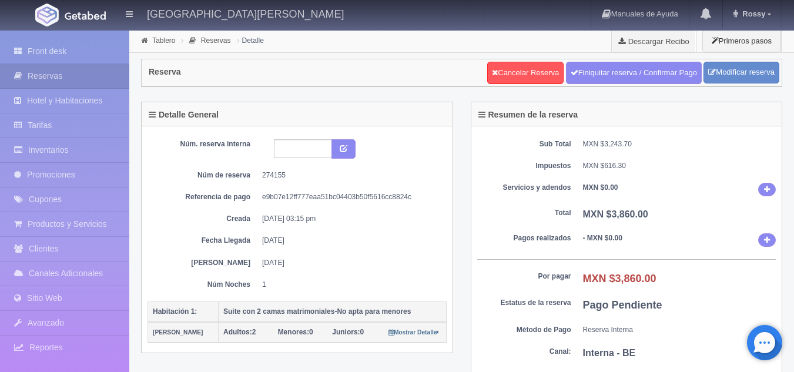
click at [87, 55] on link "Front desk" at bounding box center [64, 51] width 129 height 24
click at [113, 86] on link "Reservas" at bounding box center [64, 76] width 129 height 24
click at [113, 69] on link "Reservas" at bounding box center [64, 76] width 129 height 24
click at [56, 45] on link "Front desk" at bounding box center [64, 51] width 129 height 24
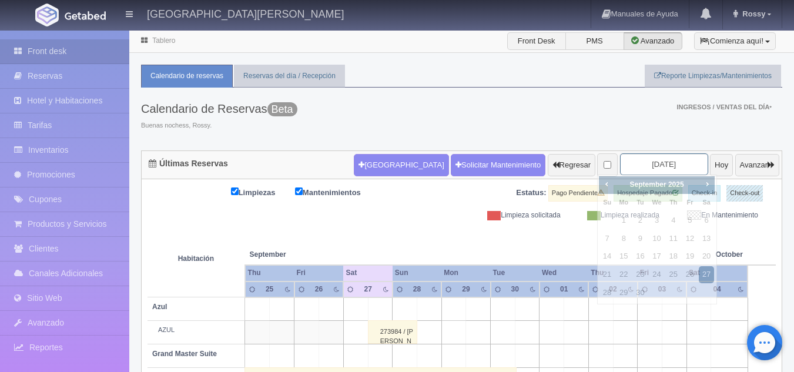
click at [636, 156] on input "[DATE]" at bounding box center [664, 164] width 88 height 22
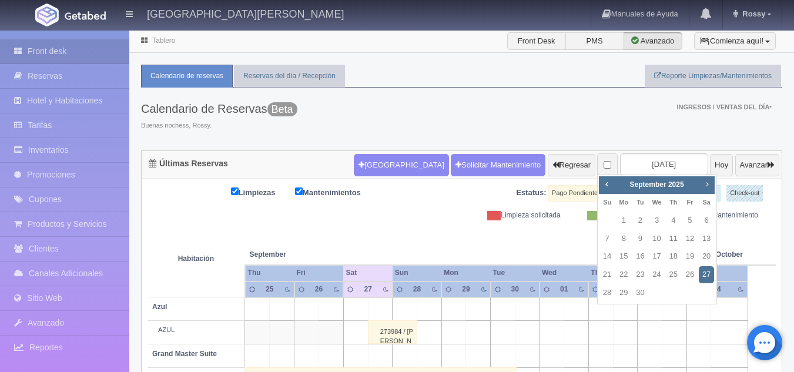
click at [707, 182] on span "Next" at bounding box center [706, 183] width 9 height 9
click at [662, 240] on link "8" at bounding box center [656, 238] width 15 height 17
type input "[DATE]"
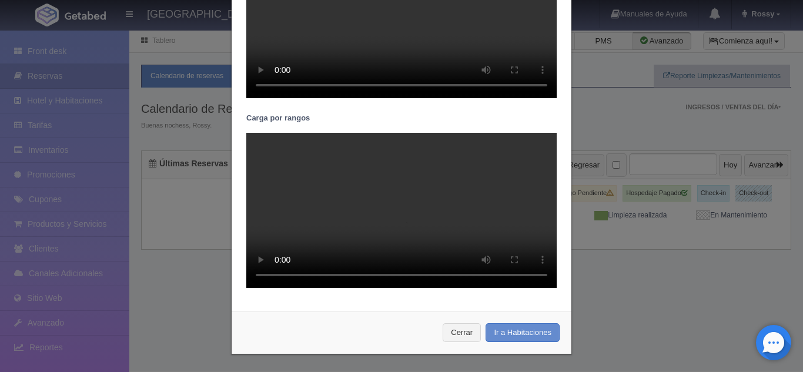
scroll to position [380, 0]
click at [454, 337] on link "Cerrar" at bounding box center [461, 332] width 38 height 19
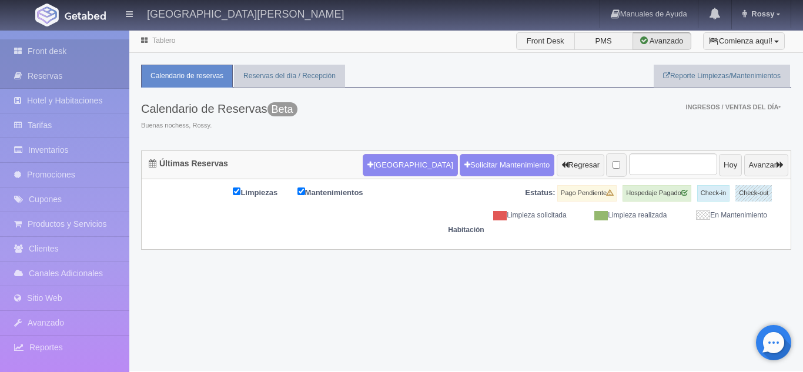
click at [63, 57] on link "Front desk" at bounding box center [64, 51] width 129 height 24
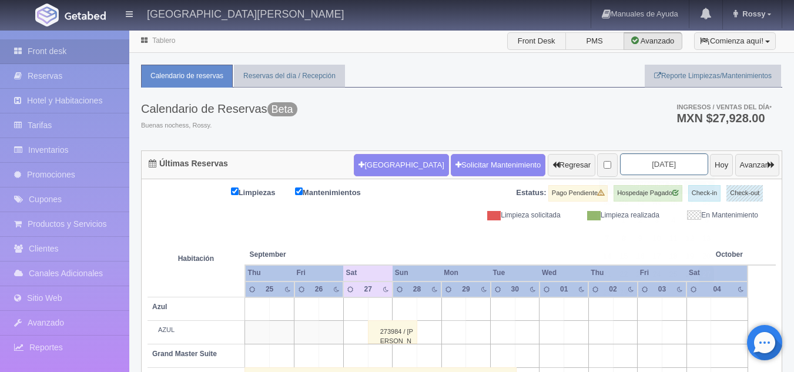
click at [637, 159] on input "2025-09-27" at bounding box center [664, 164] width 88 height 22
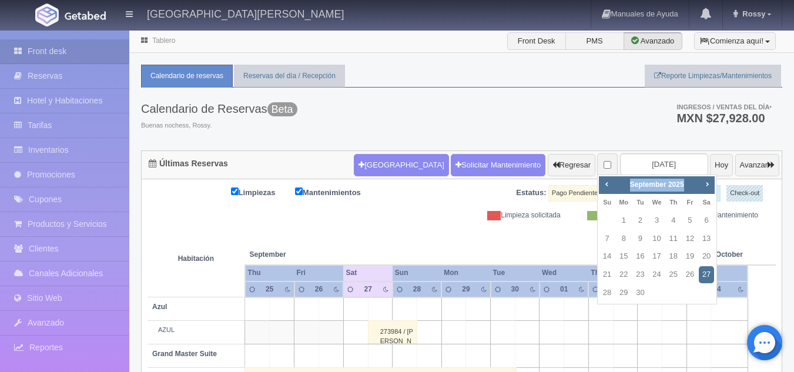
drag, startPoint x: 699, startPoint y: 183, endPoint x: 707, endPoint y: 184, distance: 7.7
click at [707, 184] on div "Prev Next September 2025" at bounding box center [657, 185] width 116 height 18
click at [707, 184] on span "Next" at bounding box center [706, 183] width 9 height 9
click at [659, 240] on link "8" at bounding box center [656, 238] width 15 height 17
type input "[DATE]"
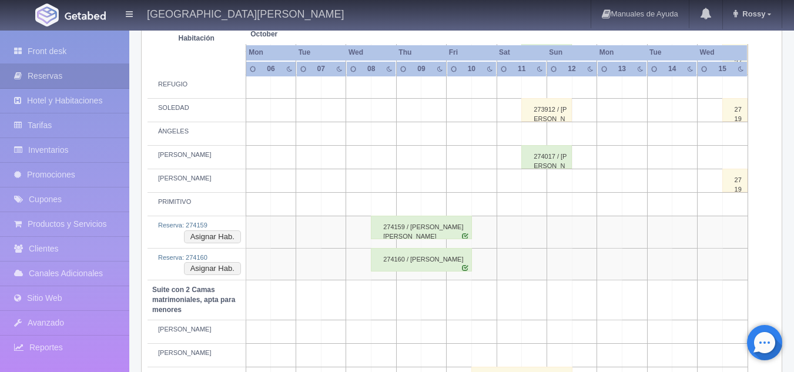
scroll to position [674, 0]
click at [221, 239] on button "Asignar Hab." at bounding box center [212, 237] width 57 height 13
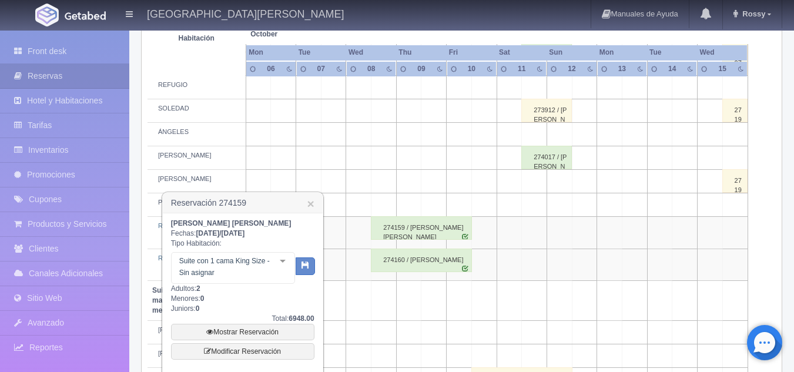
click at [276, 265] on div "Suite con 1 cama King Size - Sin asignar No elements found. Consider changing t…" at bounding box center [233, 268] width 124 height 32
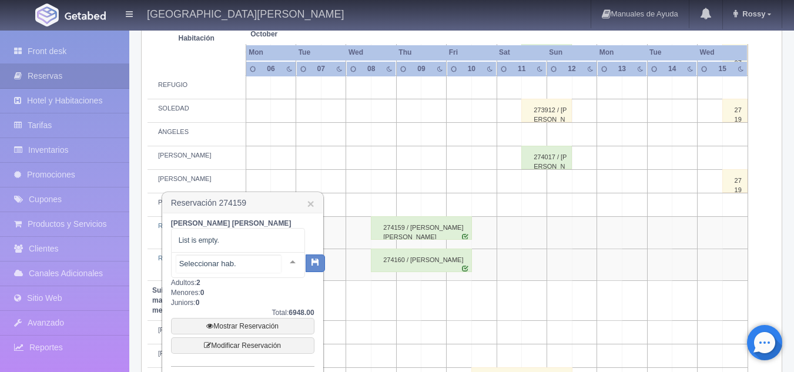
click at [253, 235] on span "List is empty." at bounding box center [238, 240] width 133 height 23
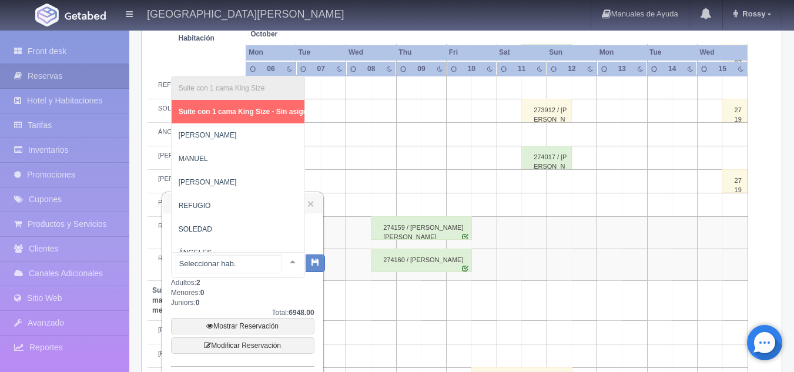
click at [257, 273] on div at bounding box center [238, 265] width 134 height 26
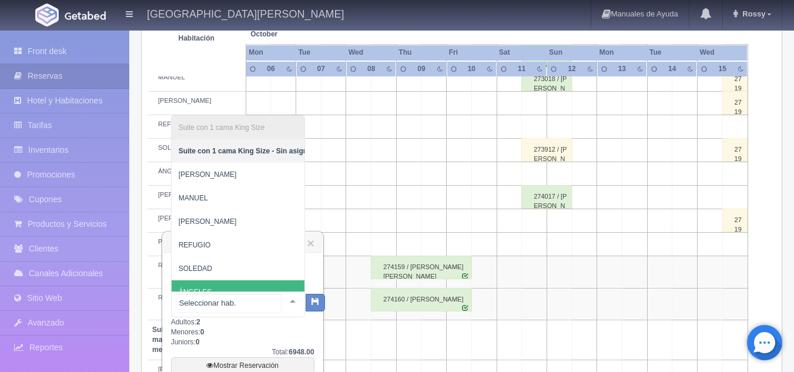
scroll to position [0, 0]
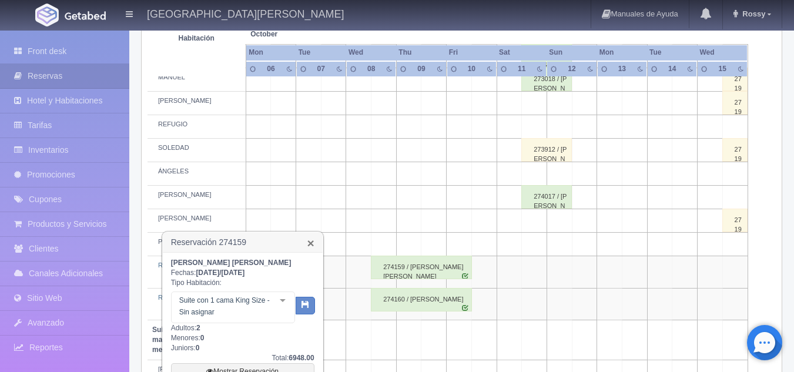
click at [310, 246] on link "×" at bounding box center [310, 243] width 7 height 12
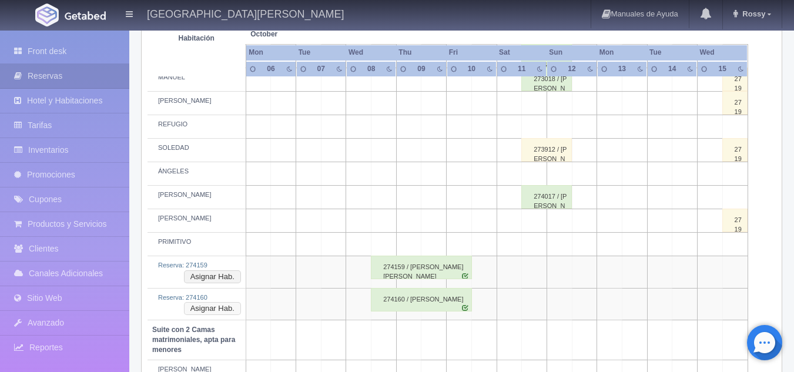
click at [234, 308] on button "Asignar Hab." at bounding box center [212, 308] width 57 height 13
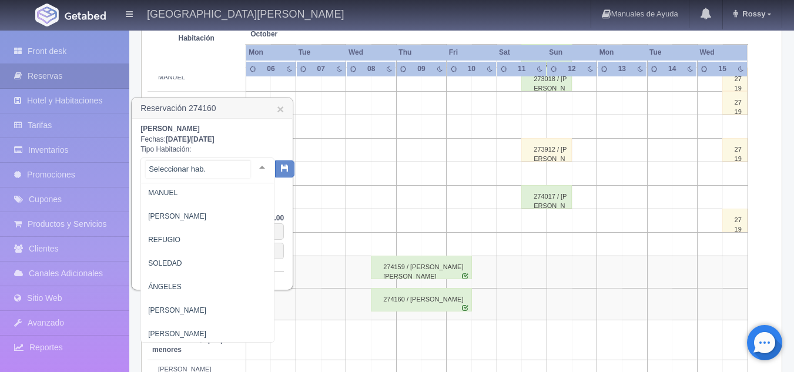
scroll to position [75, 0]
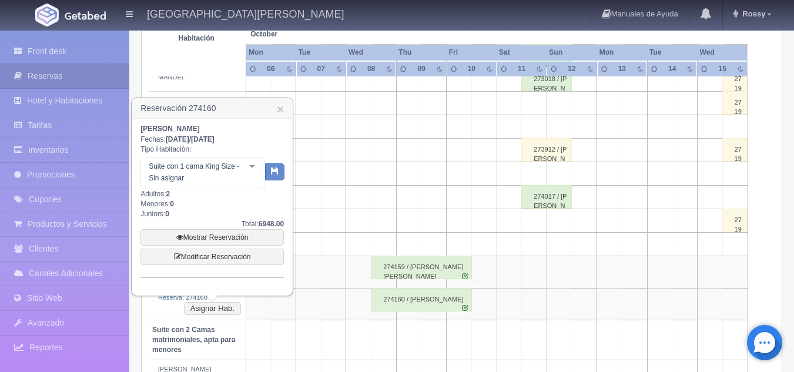
click at [256, 170] on div at bounding box center [251, 167] width 23 height 18
click at [217, 254] on link "Modificar Reservación" at bounding box center [211, 257] width 143 height 16
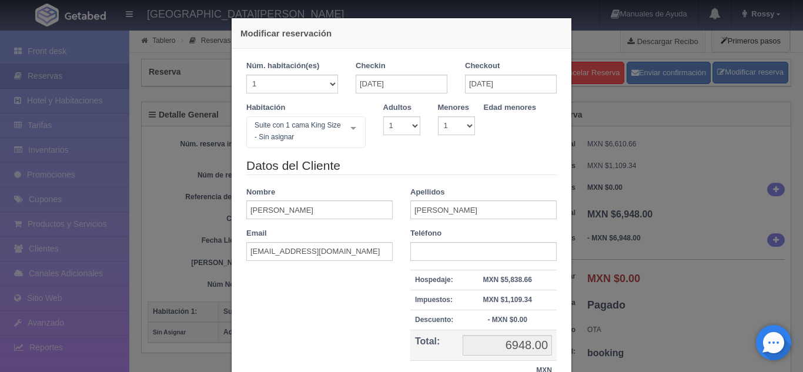
select select "1"
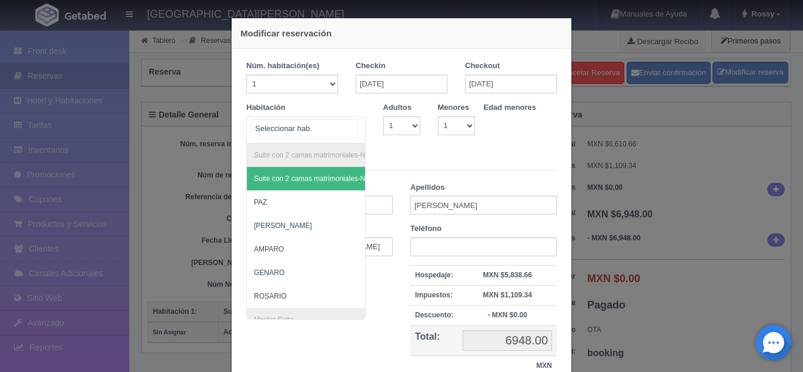
click at [353, 125] on div at bounding box center [352, 128] width 23 height 22
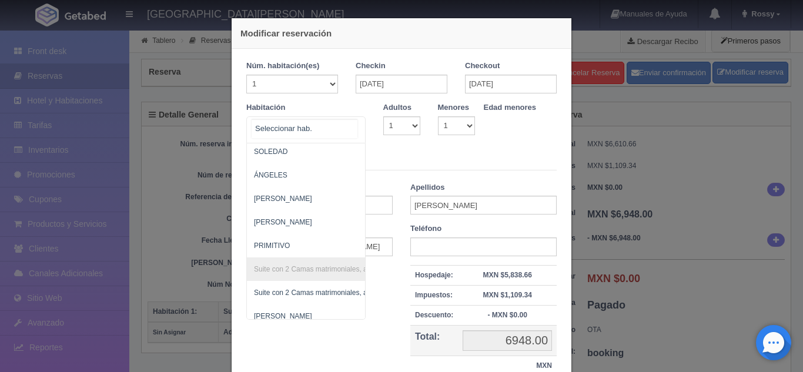
scroll to position [782, 0]
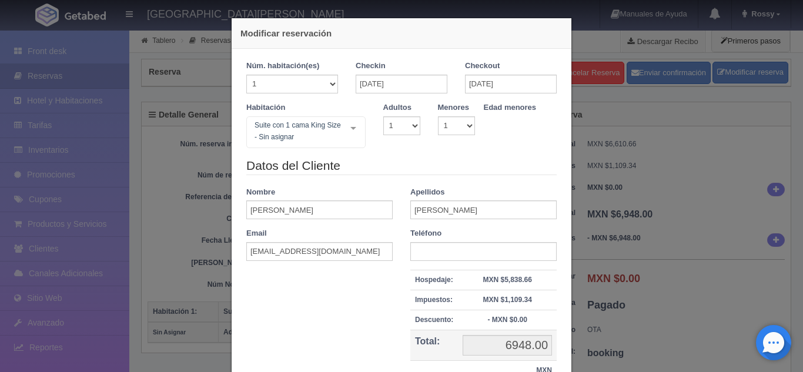
click at [438, 146] on div "Habitación Suite con 1 cama [PERSON_NAME] Size - Sin asignar Suite con 2 camas …" at bounding box center [401, 129] width 328 height 55
